Goal: Check status: Check status

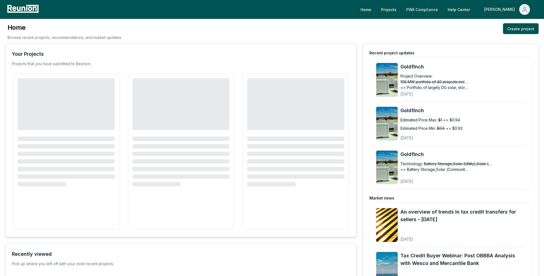
click at [427, 10] on link "PWA Compliance" at bounding box center [422, 9] width 40 height 11
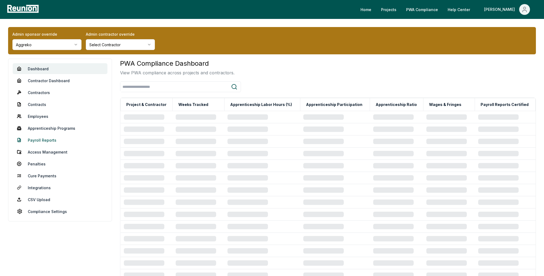
click at [51, 137] on link "Payroll Reports" at bounding box center [60, 139] width 95 height 11
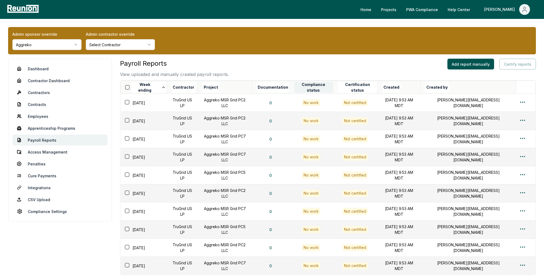
click at [321, 86] on button "Compliance status" at bounding box center [313, 87] width 39 height 11
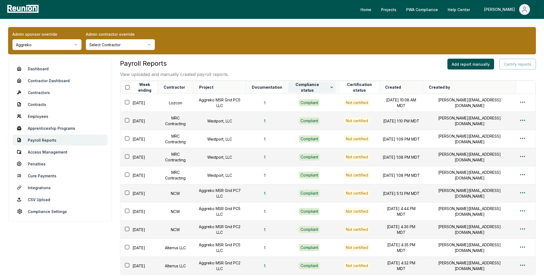
click at [327, 87] on button "Compliance status" at bounding box center [311, 87] width 47 height 11
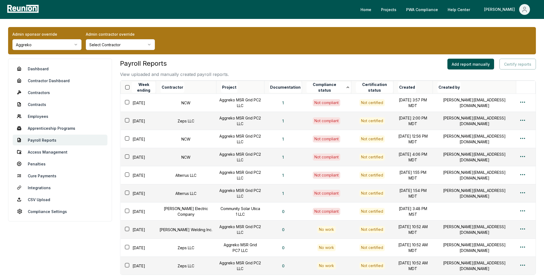
click at [332, 64] on div "Payroll Reports View uploaded and manually created payroll reports. Add report …" at bounding box center [328, 68] width 416 height 19
